Goal: Task Accomplishment & Management: Complete application form

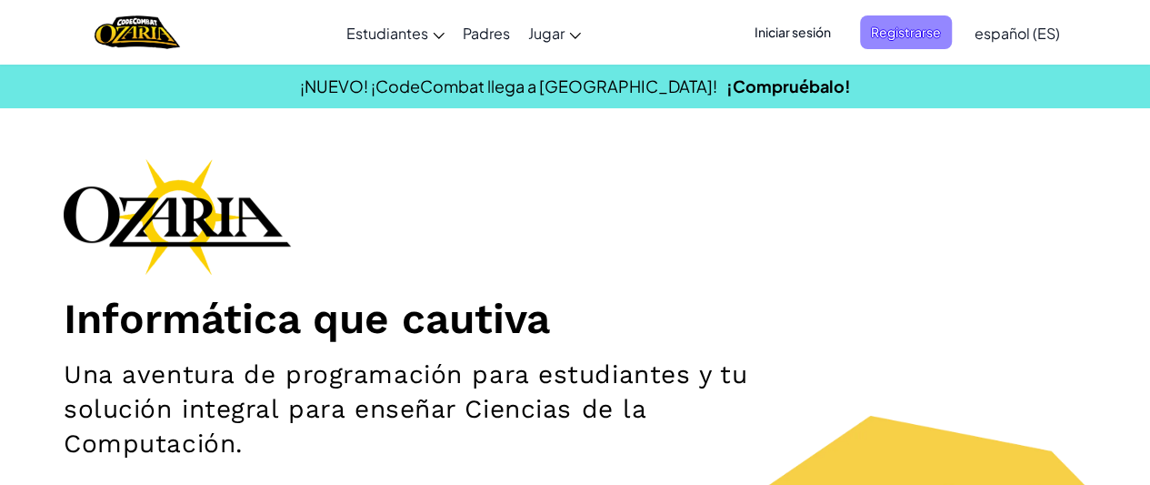
click at [928, 35] on span "Registrarse" at bounding box center [906, 32] width 92 height 34
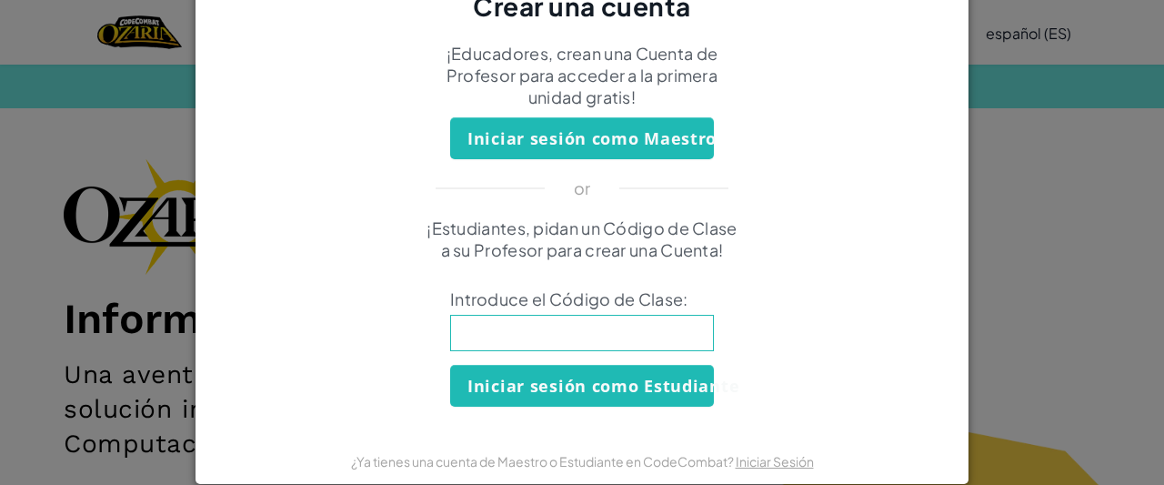
click at [664, 336] on input at bounding box center [582, 333] width 264 height 36
type input "LiomBagBath"
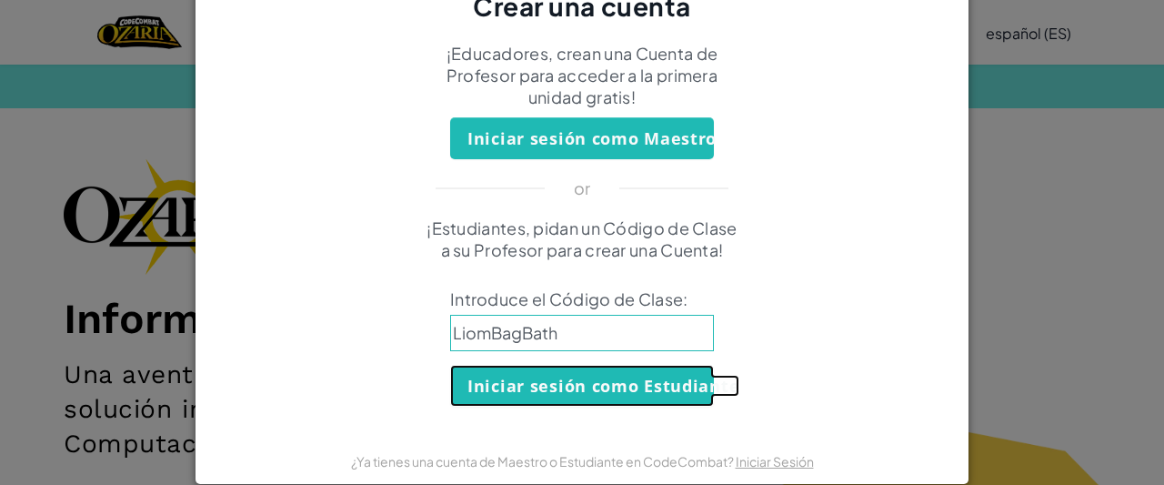
click at [660, 391] on button "Iniciar sesión como Estudiante" at bounding box center [582, 386] width 264 height 42
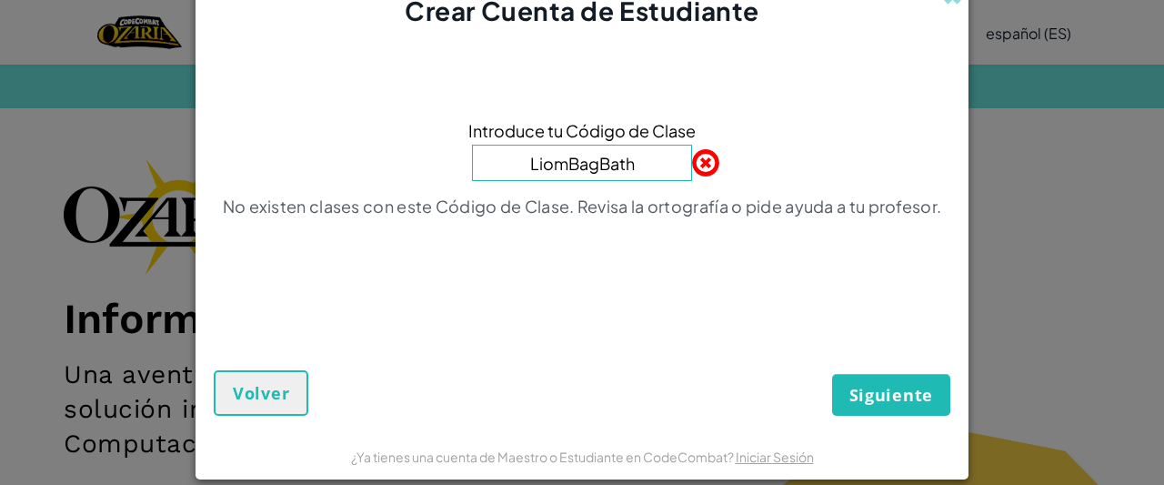
click at [558, 162] on input "LiomBagBath" at bounding box center [582, 163] width 220 height 36
type input "LionBagBath"
click at [900, 377] on button "Siguiente" at bounding box center [891, 395] width 118 height 42
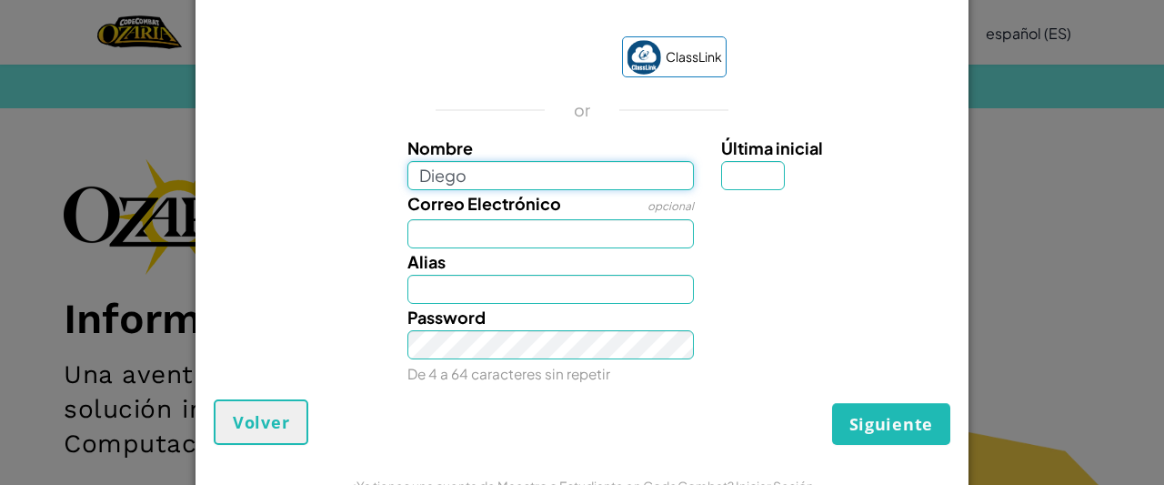
type input "Diego"
click at [751, 181] on input "Última inicial" at bounding box center [753, 175] width 64 height 29
type input "Diego"
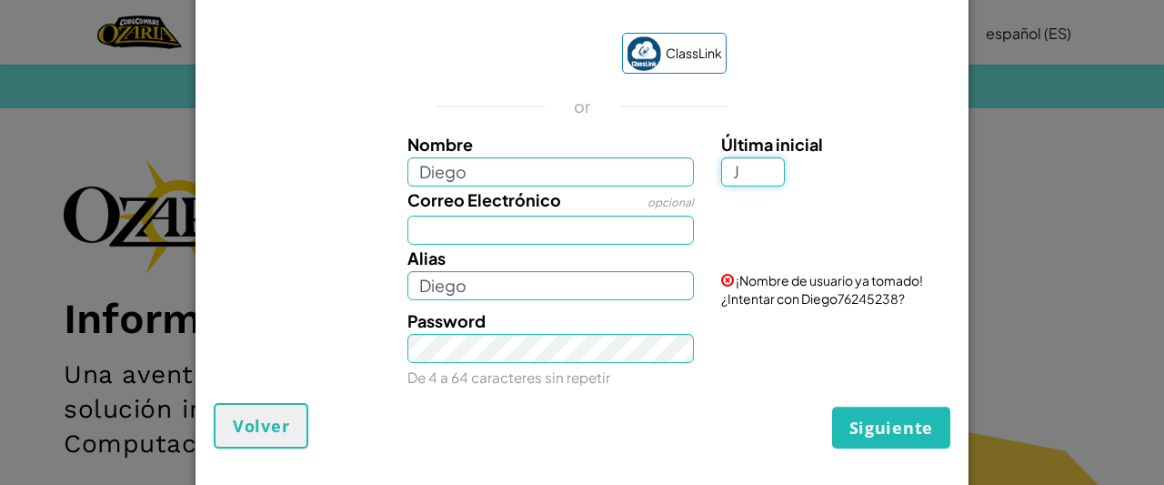
type input "J"
click at [433, 236] on input "Correo Electrónico" at bounding box center [550, 230] width 287 height 29
type input "DiegoJ"
type input "[EMAIL_ADDRESS][DOMAIN_NAME]"
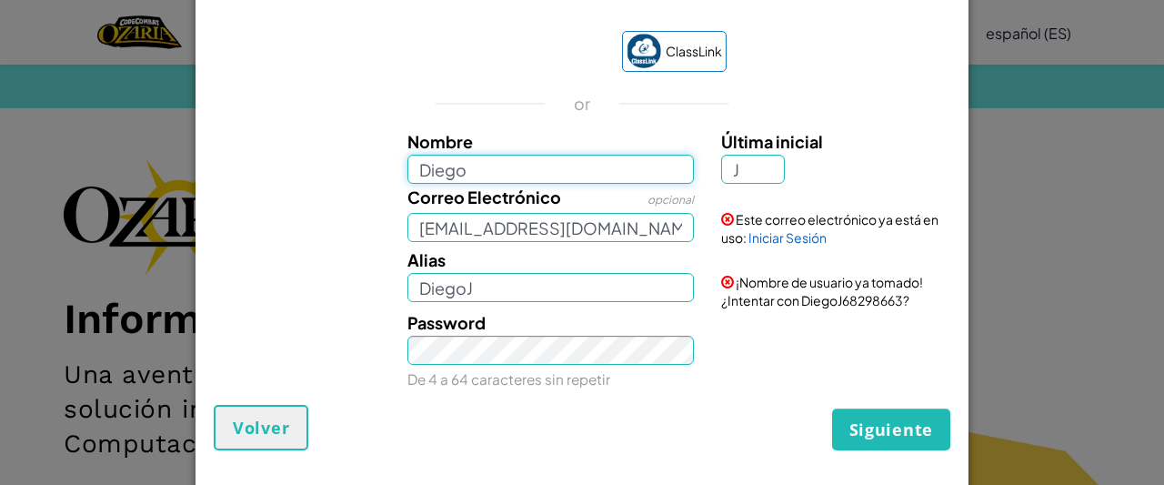
click at [647, 165] on input "Diego" at bounding box center [550, 169] width 287 height 29
type input "DiegoJ122222"
click at [798, 245] on link "Iniciar Sesión" at bounding box center [787, 237] width 78 height 16
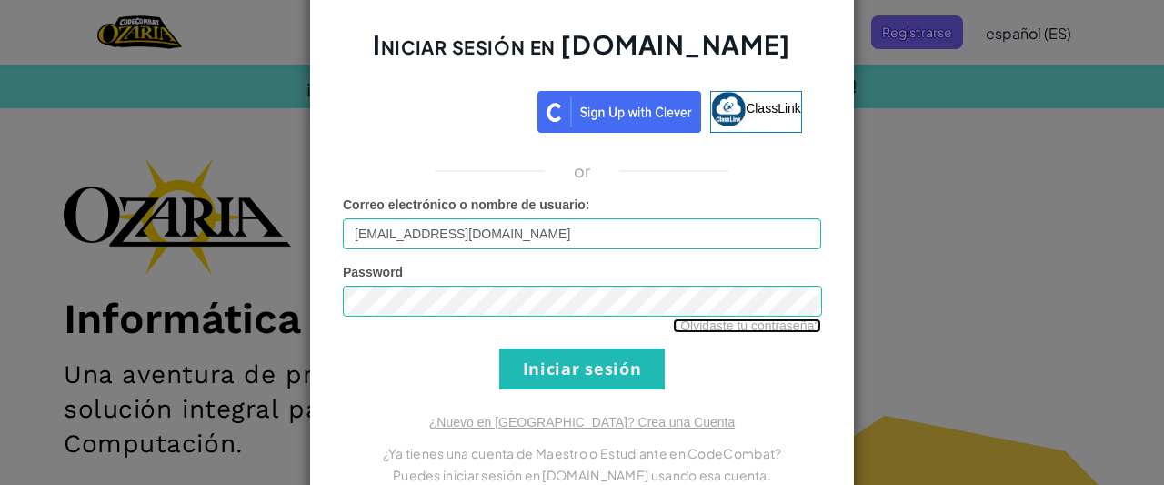
click at [738, 326] on link "¿Olvidaste tu contraseña?" at bounding box center [747, 325] width 148 height 15
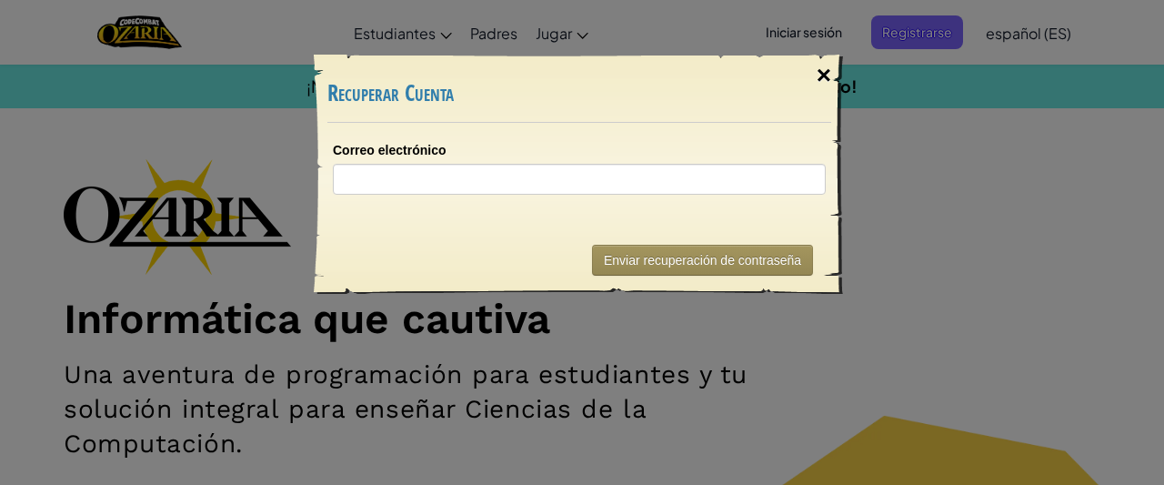
click at [810, 75] on div "×" at bounding box center [824, 75] width 42 height 53
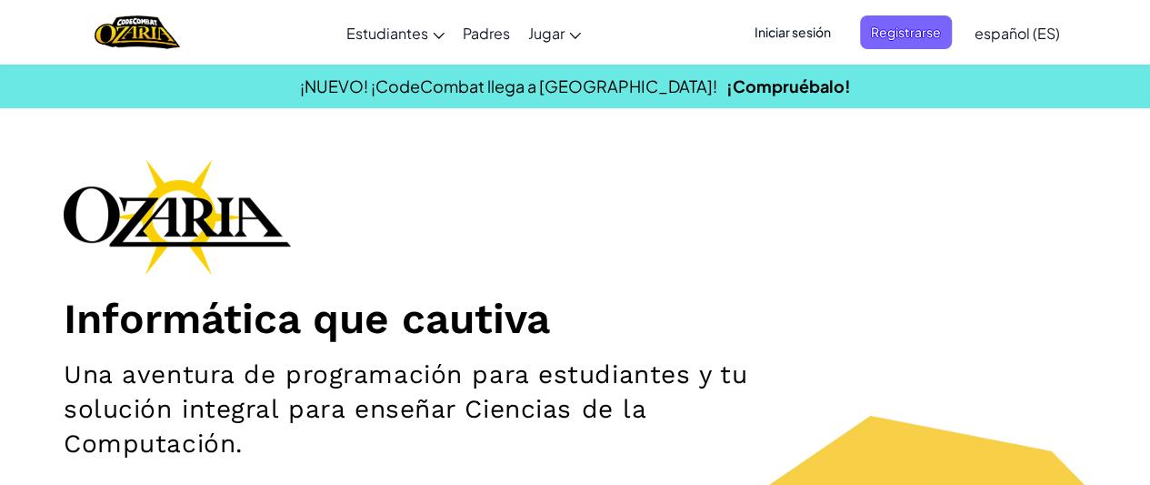
click at [924, 24] on span "Registrarse" at bounding box center [906, 32] width 92 height 34
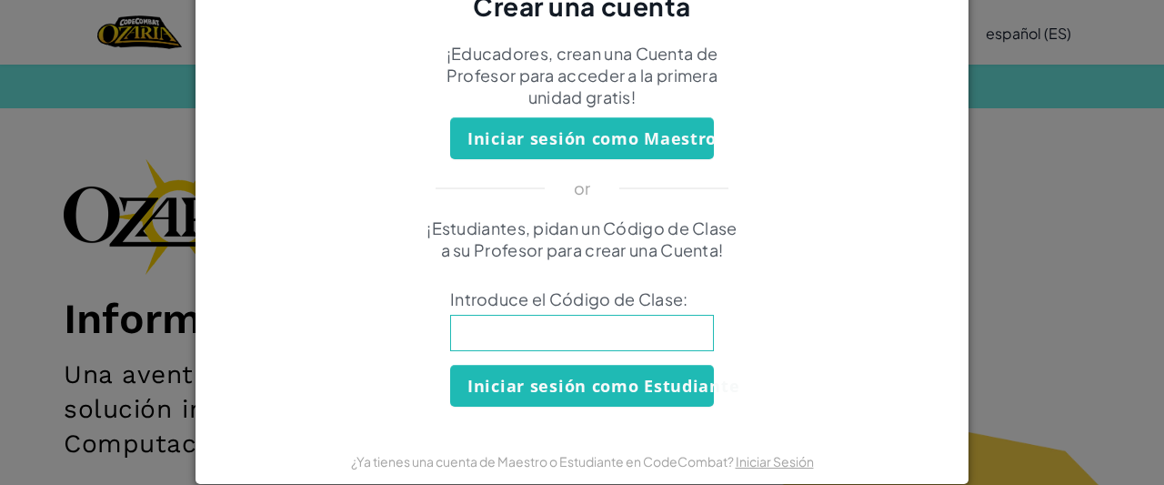
click at [650, 340] on input at bounding box center [582, 333] width 264 height 36
type input "LionBagBath"
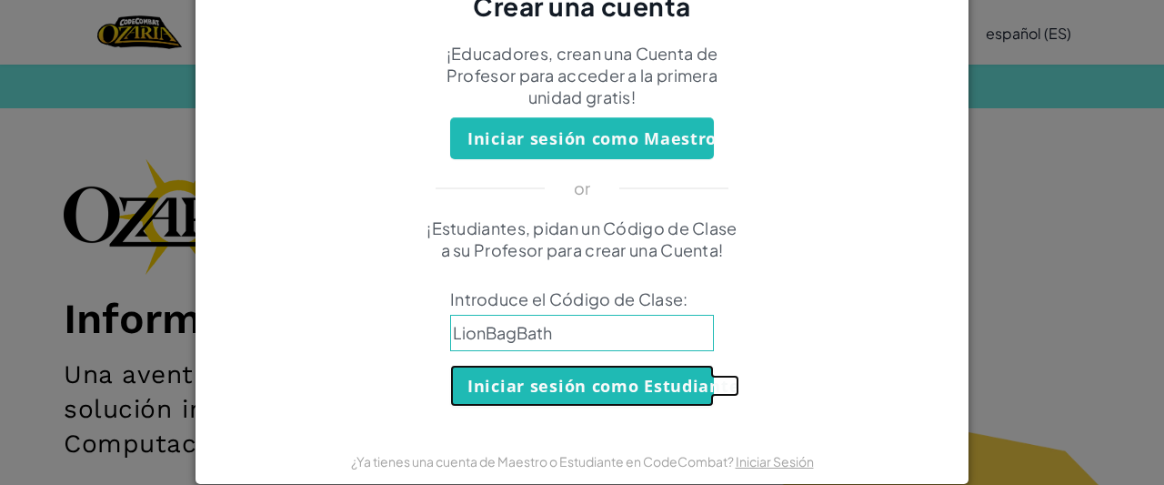
click at [651, 398] on button "Iniciar sesión como Estudiante" at bounding box center [582, 386] width 264 height 42
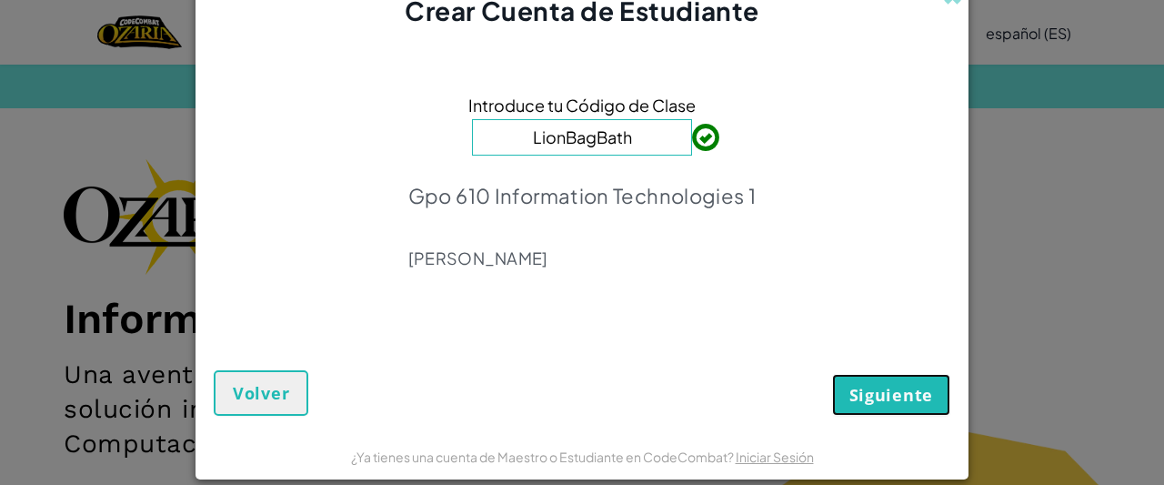
click at [886, 397] on span "Siguiente" at bounding box center [891, 395] width 84 height 22
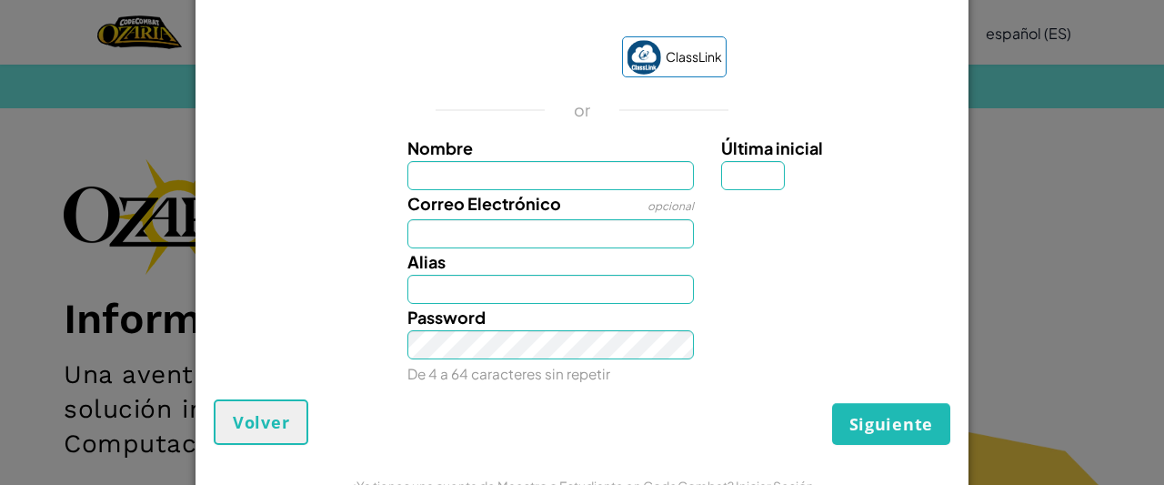
click at [631, 182] on input "Nombre" at bounding box center [550, 175] width 287 height 29
type input "DiegoJ122222"
click at [739, 186] on input "Última inicial" at bounding box center [753, 175] width 64 height 29
type input "J"
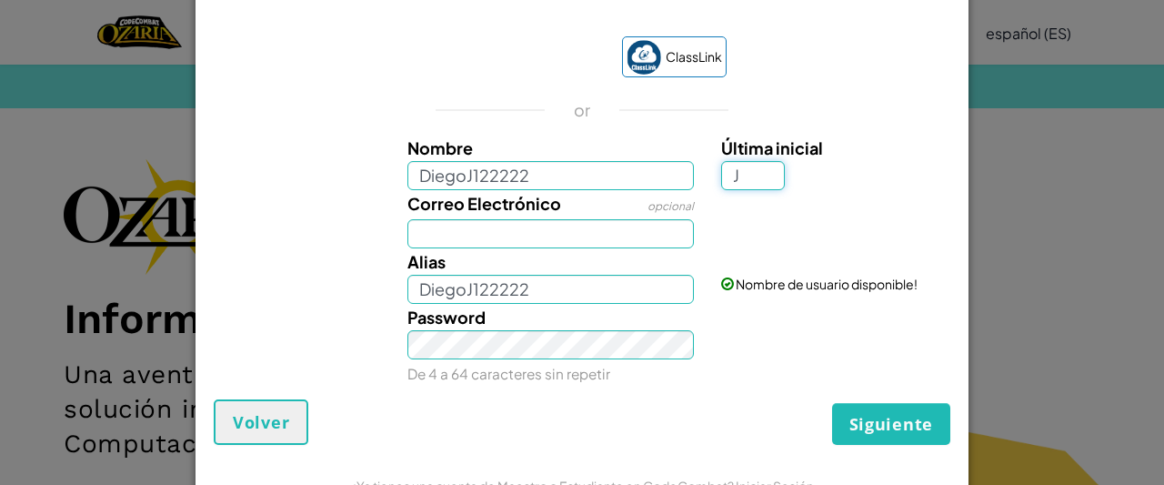
type input "DiegoJ122222J"
click at [618, 244] on input "Correo Electrónico" at bounding box center [550, 233] width 287 height 29
type input "[EMAIL_ADDRESS][DOMAIN_NAME]"
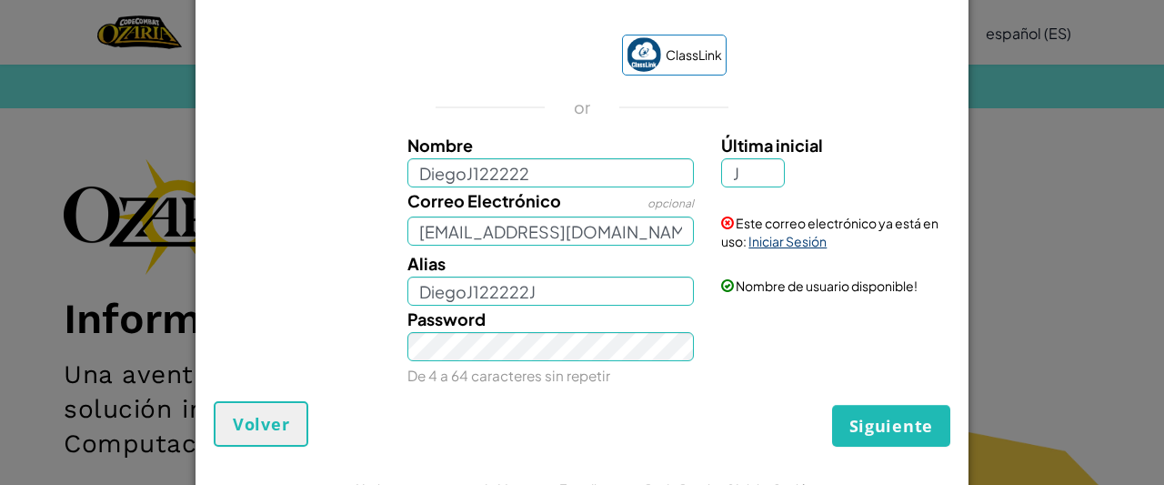
click at [784, 247] on link "Iniciar Sesión" at bounding box center [787, 241] width 78 height 16
